Goal: Task Accomplishment & Management: Use online tool/utility

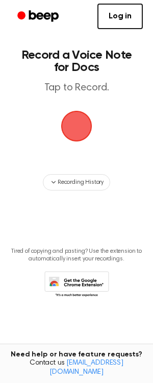
click at [82, 126] on span "button" at bounding box center [76, 126] width 33 height 33
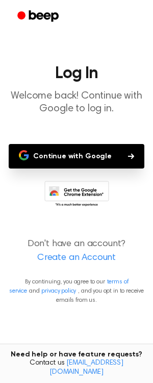
click at [84, 159] on button "Continue with Google" at bounding box center [77, 156] width 136 height 25
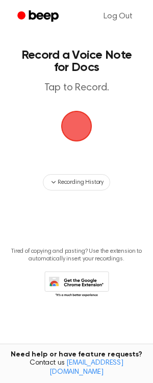
click at [74, 125] on span "button" at bounding box center [76, 126] width 31 height 31
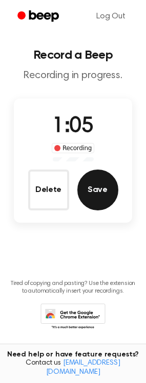
click at [102, 199] on button "Save" at bounding box center [97, 190] width 41 height 41
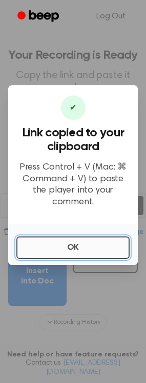
click at [75, 241] on button "OK" at bounding box center [72, 247] width 113 height 22
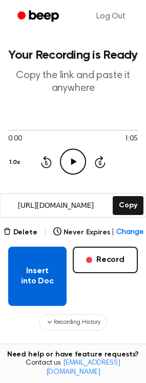
click at [40, 276] on button "Insert into Doc" at bounding box center [37, 276] width 58 height 59
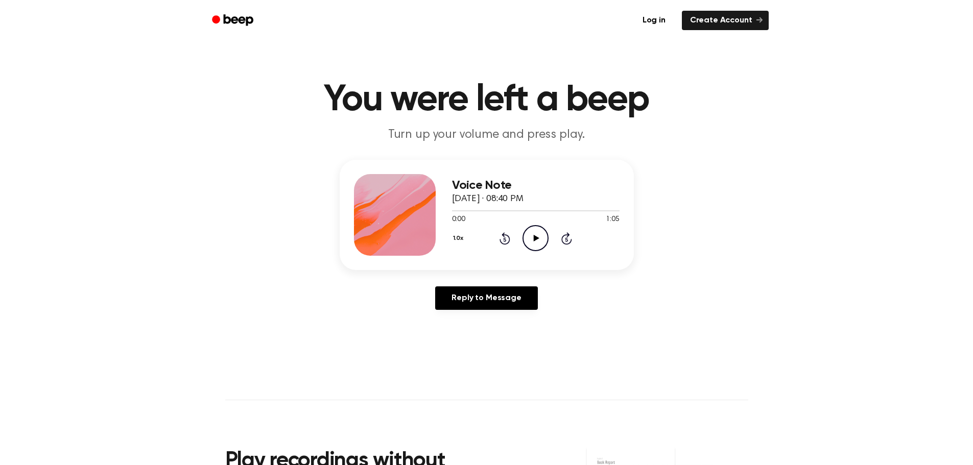
click at [536, 235] on icon "Play Audio" at bounding box center [535, 238] width 26 height 26
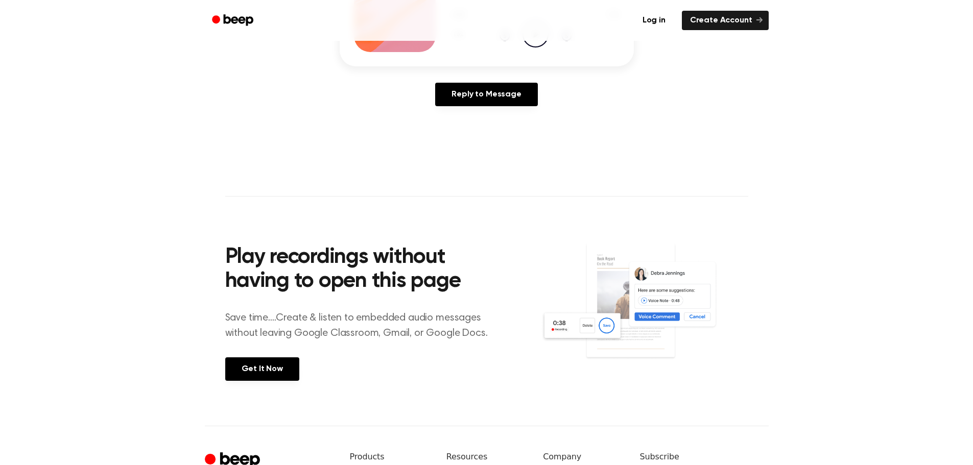
scroll to position [255, 0]
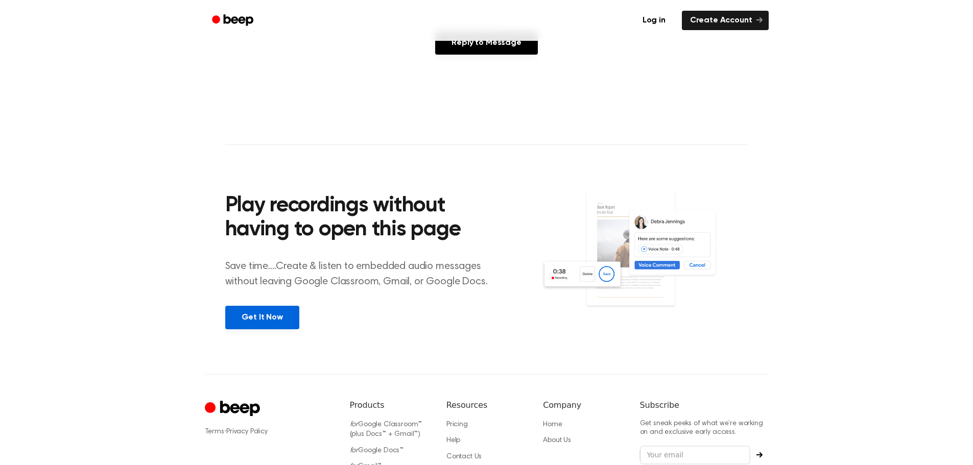
click at [276, 317] on link "Get It Now" at bounding box center [262, 317] width 74 height 23
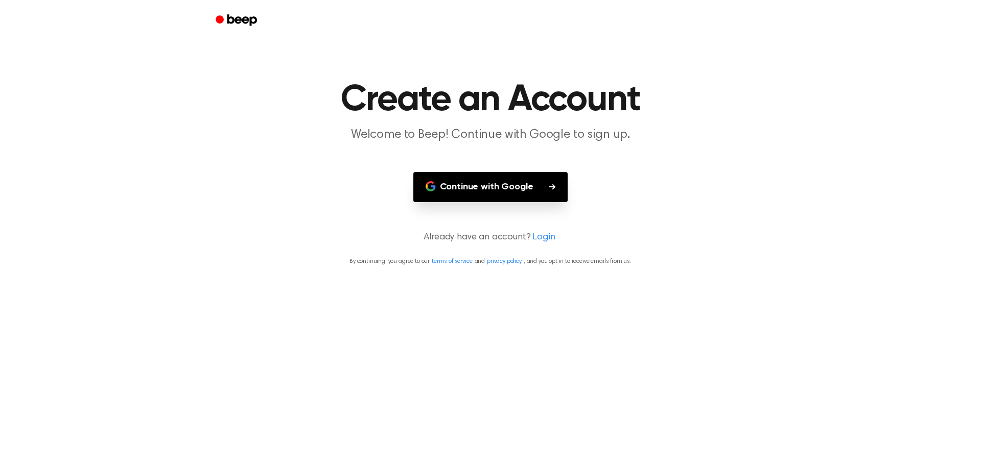
click at [492, 191] on button "Continue with Google" at bounding box center [490, 187] width 155 height 30
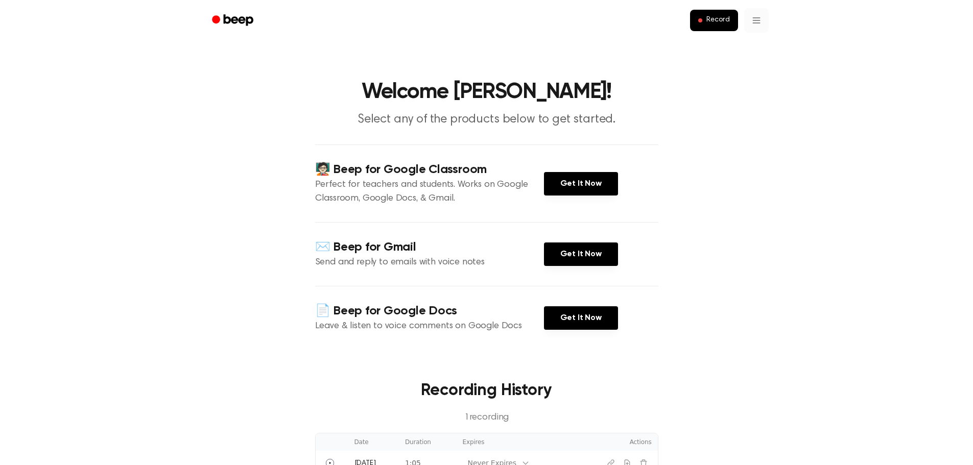
click at [755, 19] on html "Record Welcome Karin! Select any of the products below to get started. 🧑🏻‍🏫 Bee…" at bounding box center [486, 390] width 973 height 781
drag, startPoint x: 866, startPoint y: 288, endPoint x: 872, endPoint y: 289, distance: 6.8
click at [872, 289] on html "Record Welcome Karin! Select any of the products below to get started. 🧑🏻‍🏫 Bee…" at bounding box center [490, 390] width 981 height 781
click at [564, 312] on link "Get It Now" at bounding box center [581, 317] width 74 height 23
click at [754, 18] on html "Record Welcome Karin! Select any of the products below to get started. 🧑🏻‍🏫 Bee…" at bounding box center [486, 390] width 973 height 781
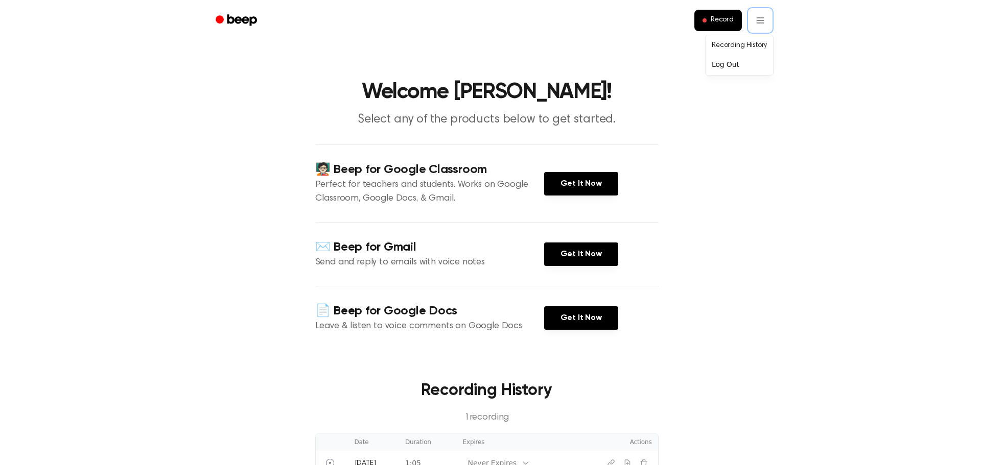
click at [908, 321] on html "Record Welcome Karin! Select any of the products below to get started. 🧑🏻‍🏫 Bee…" at bounding box center [490, 390] width 981 height 781
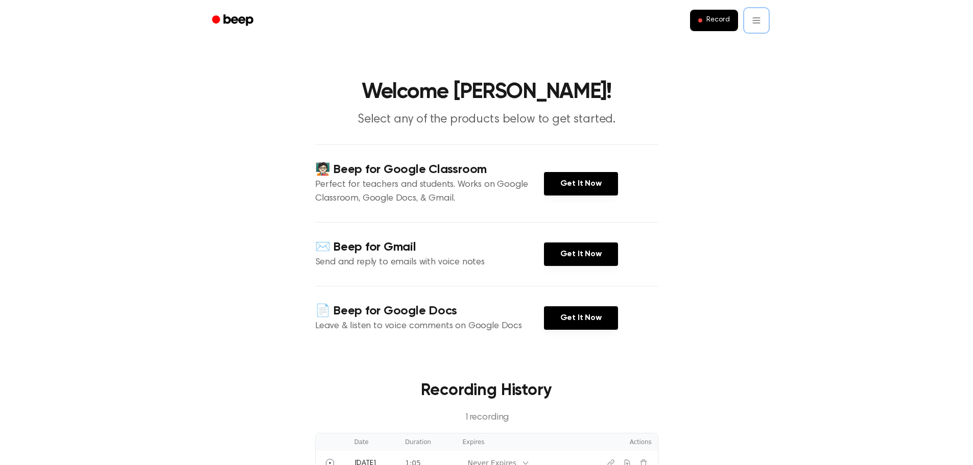
scroll to position [153, 0]
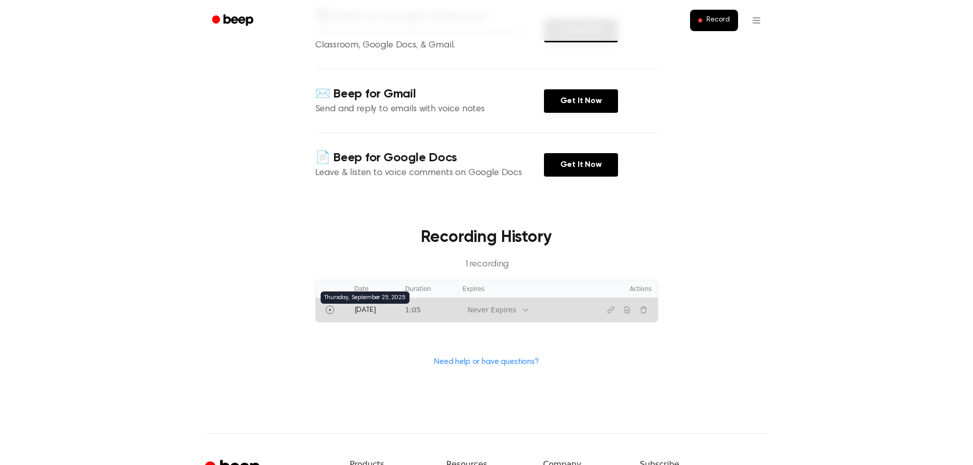
click at [358, 308] on span "[DATE]" at bounding box center [364, 310] width 21 height 7
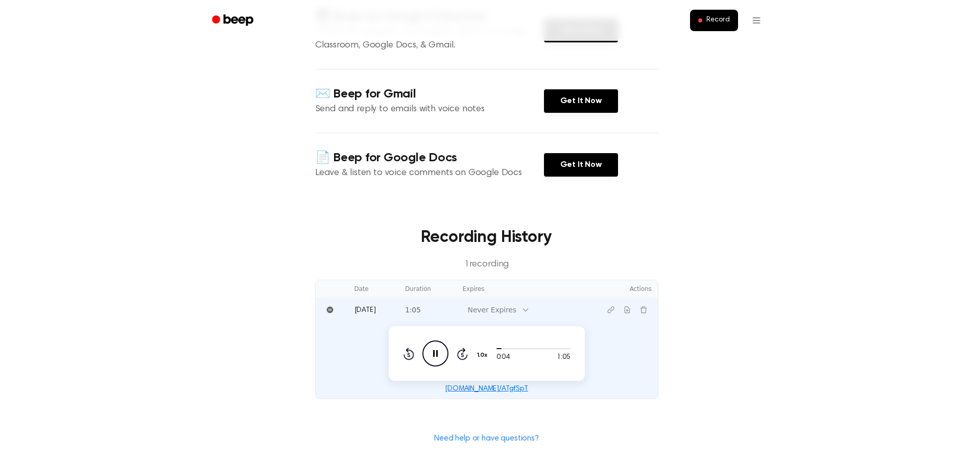
drag, startPoint x: 481, startPoint y: 388, endPoint x: 815, endPoint y: 323, distance: 340.3
click at [815, 323] on main "Welcome Karin! Select any of the products below to get started. 🧑🏻‍🏫 Beep for G…" at bounding box center [486, 178] width 973 height 663
click at [463, 437] on link "Need help or have questions?" at bounding box center [486, 439] width 105 height 8
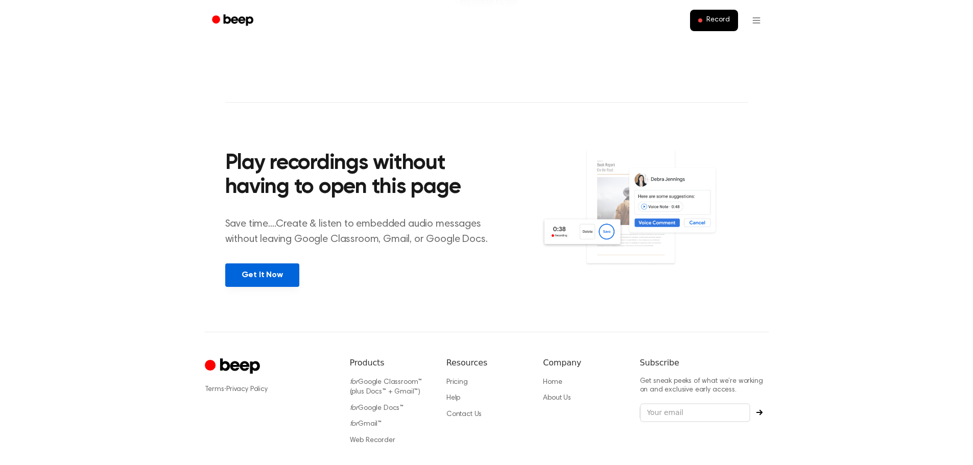
scroll to position [381, 0]
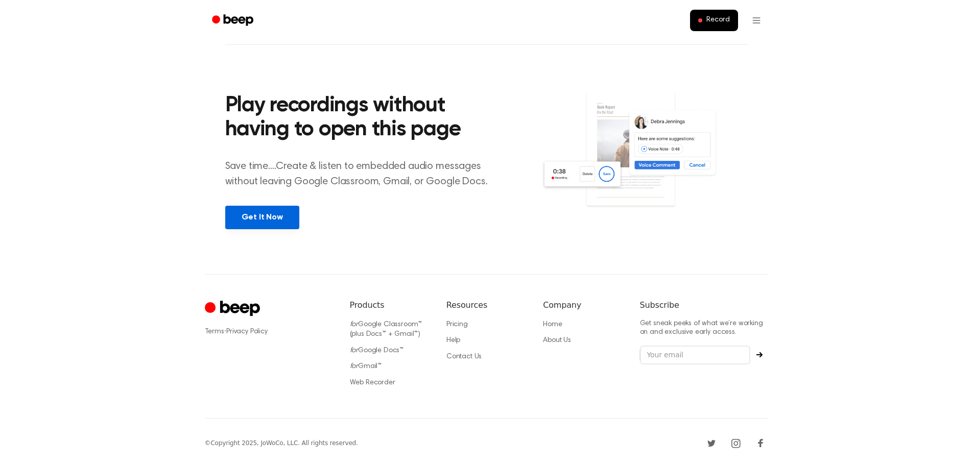
click at [261, 218] on link "Get It Now" at bounding box center [262, 217] width 74 height 23
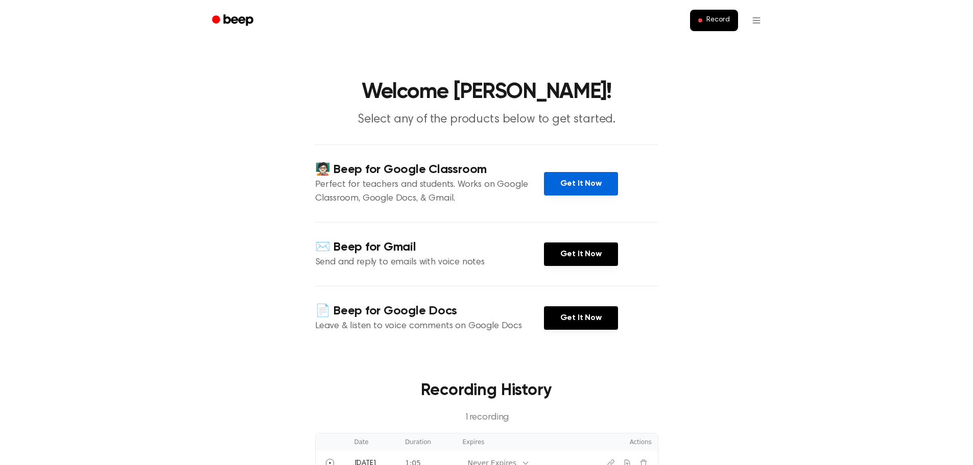
click at [558, 184] on link "Get It Now" at bounding box center [581, 183] width 74 height 23
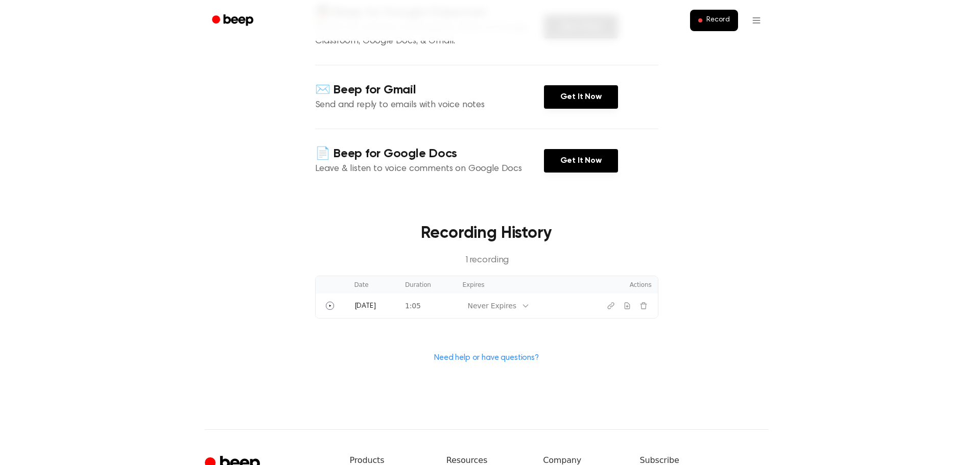
scroll to position [153, 0]
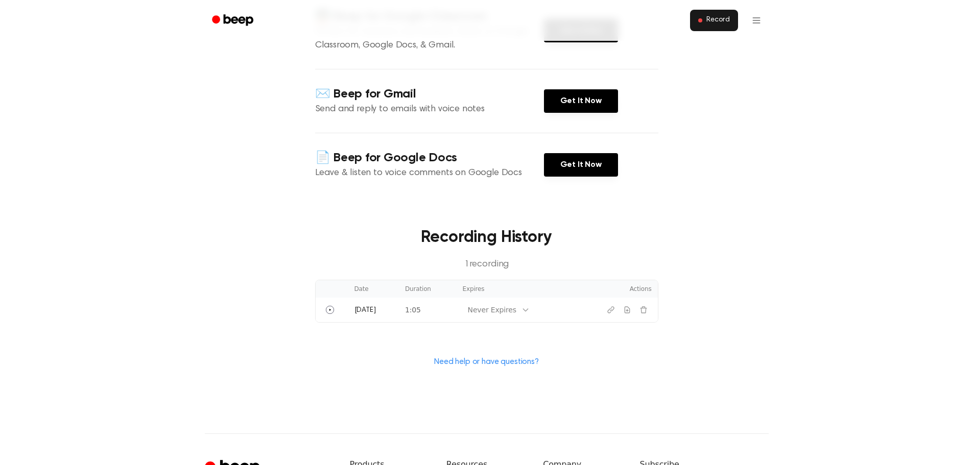
click at [716, 27] on button "Record" at bounding box center [713, 20] width 47 height 21
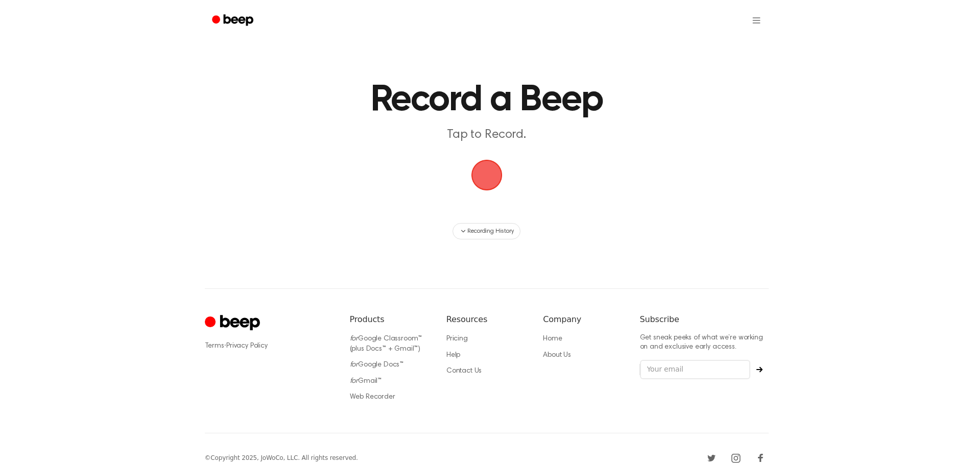
click at [487, 171] on span "button" at bounding box center [486, 175] width 29 height 29
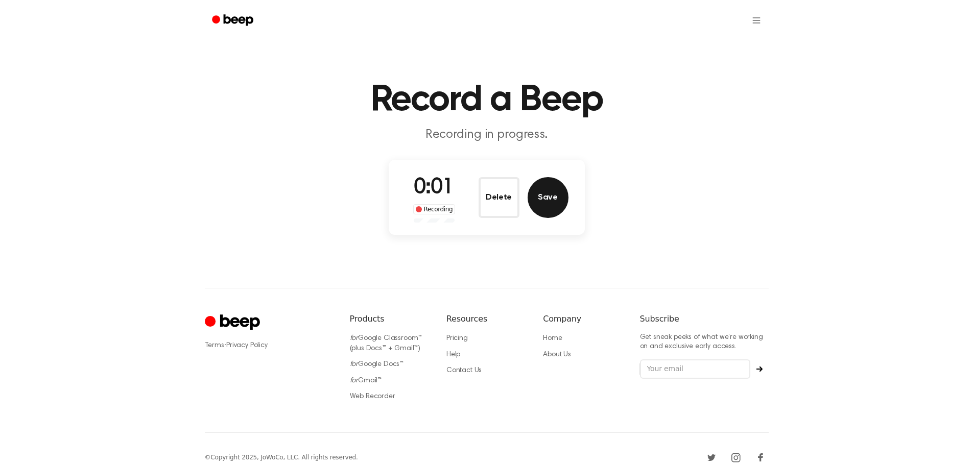
drag, startPoint x: 487, startPoint y: 171, endPoint x: 544, endPoint y: 201, distance: 64.4
click at [544, 201] on button "Save" at bounding box center [548, 197] width 41 height 41
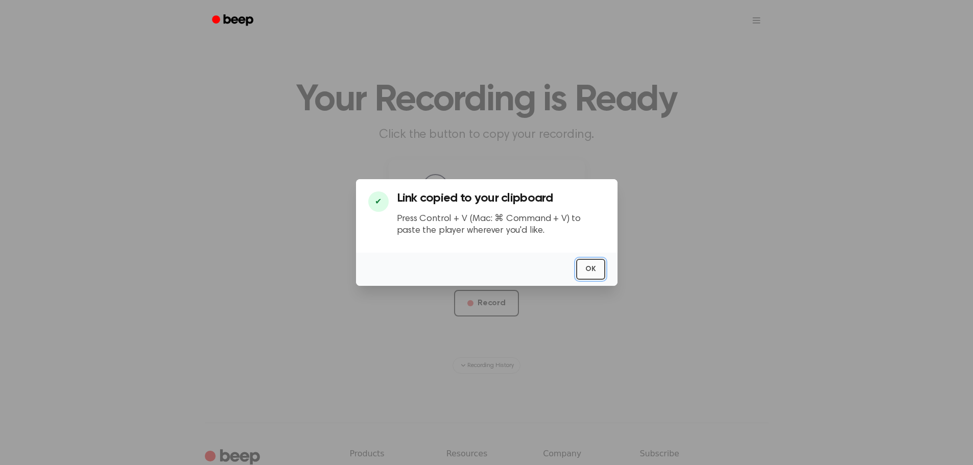
click at [592, 272] on button "OK" at bounding box center [590, 269] width 29 height 21
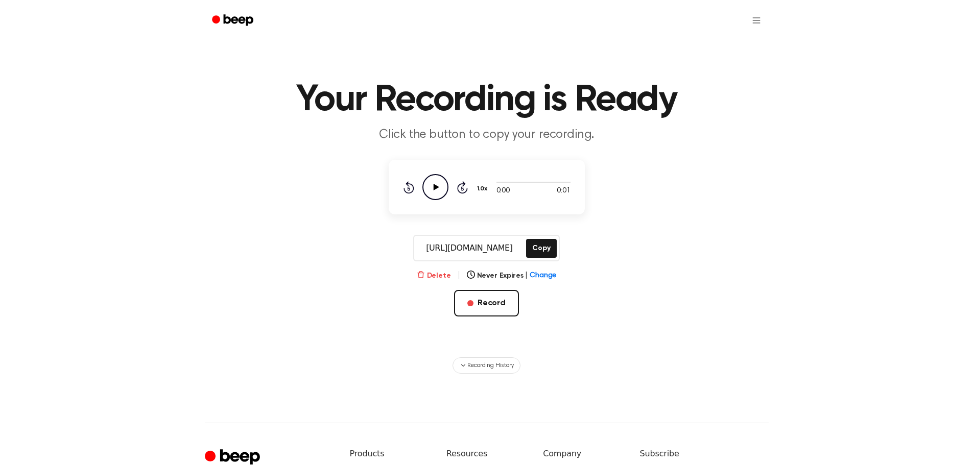
click at [442, 276] on button "Delete" at bounding box center [434, 276] width 34 height 11
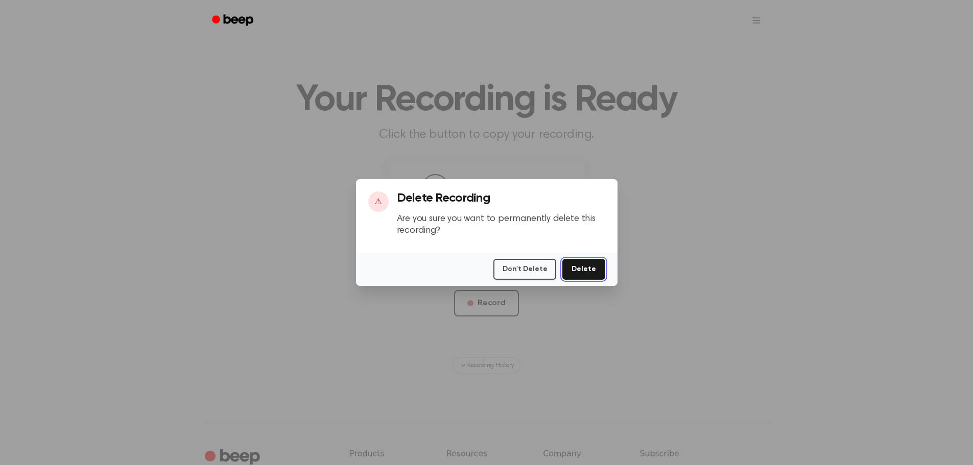
click at [576, 265] on button "Delete" at bounding box center [583, 269] width 42 height 21
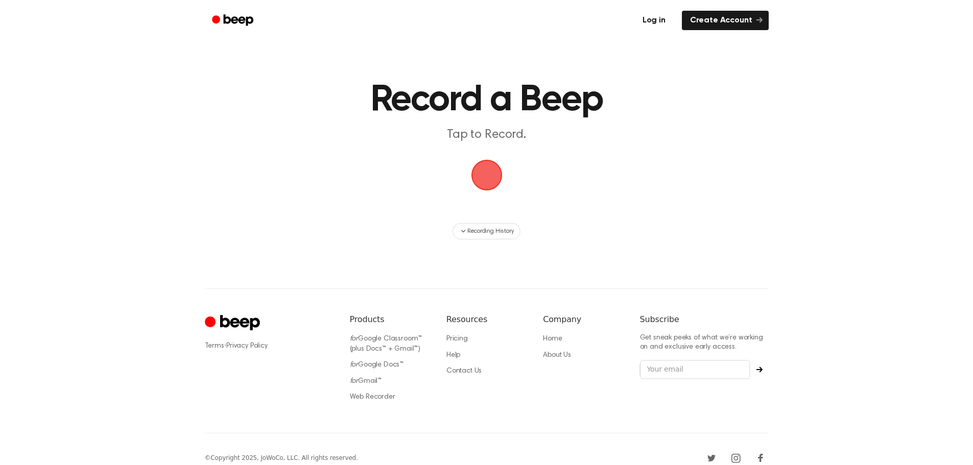
click at [653, 23] on link "Log in" at bounding box center [653, 20] width 43 height 23
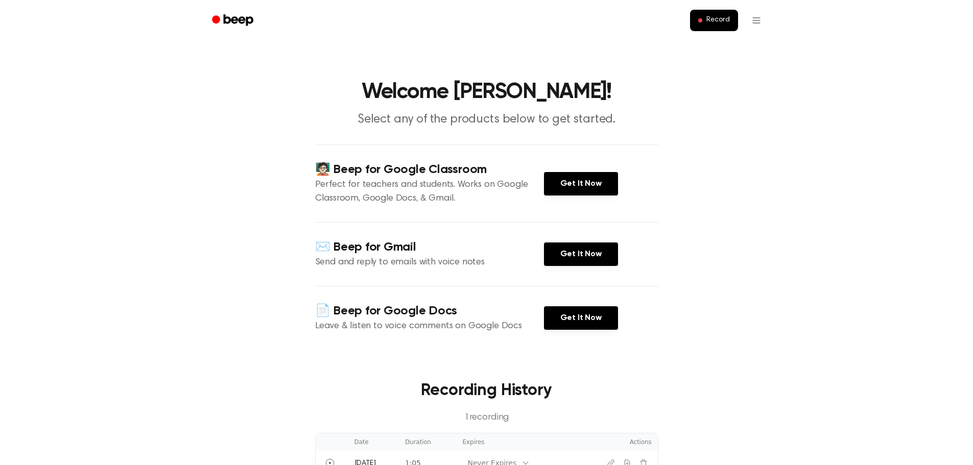
scroll to position [153, 0]
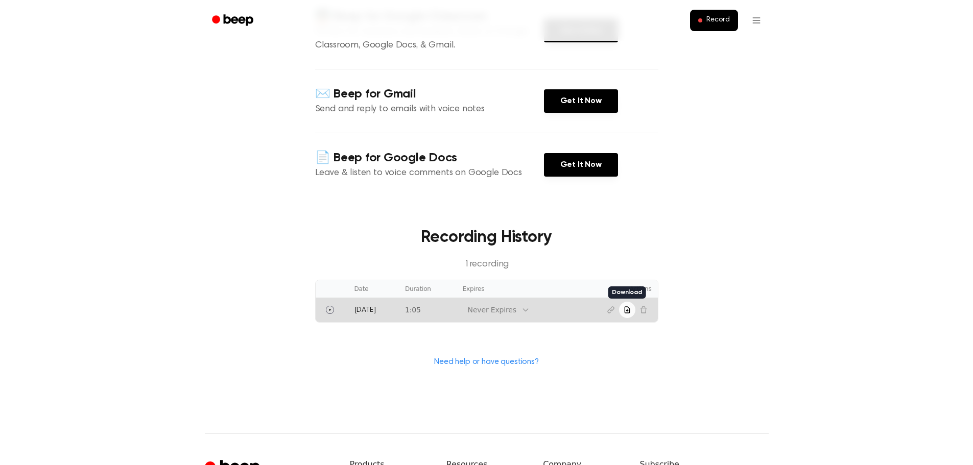
click at [630, 311] on icon "Download recording" at bounding box center [627, 310] width 8 height 8
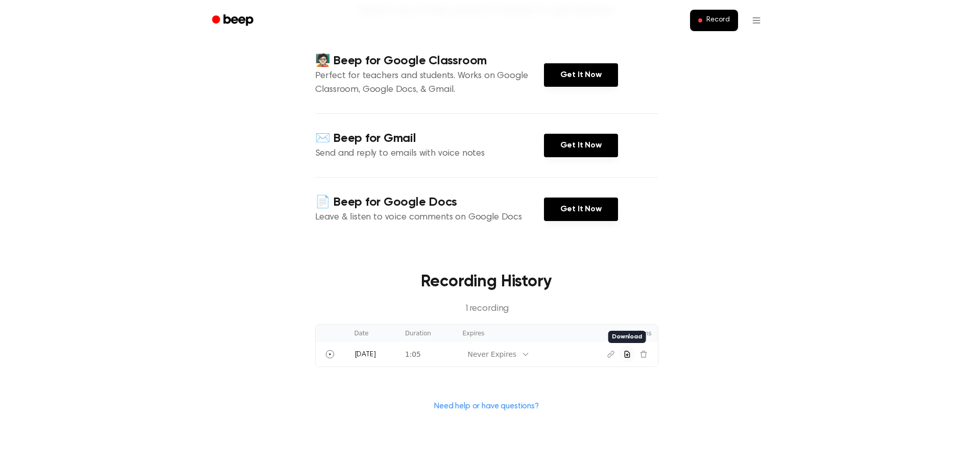
scroll to position [0, 0]
